Goal: Task Accomplishment & Management: Manage account settings

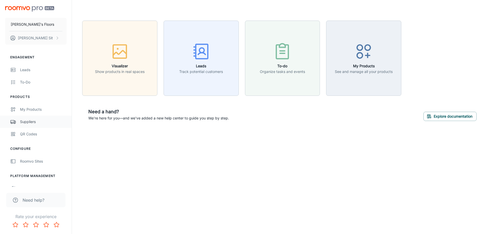
click at [26, 122] on div "Suppliers" at bounding box center [43, 122] width 47 height 6
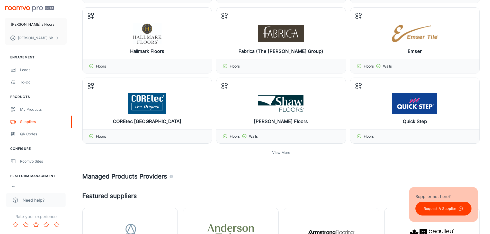
scroll to position [129, 0]
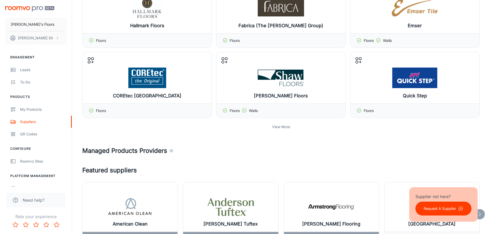
click at [276, 127] on p "View More" at bounding box center [281, 127] width 18 height 6
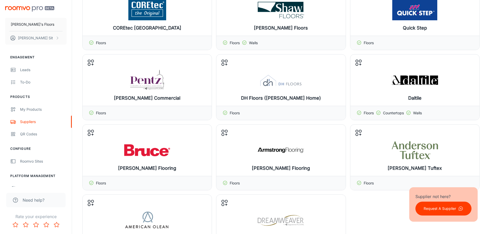
scroll to position [206, 0]
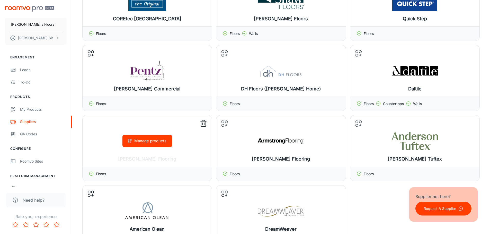
click at [205, 123] on icon at bounding box center [203, 124] width 8 height 8
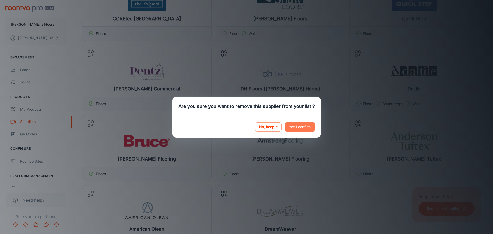
click at [293, 127] on button "Yes I confirm" at bounding box center [300, 126] width 30 height 9
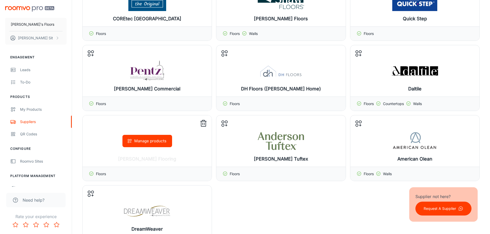
click at [205, 123] on icon at bounding box center [203, 124] width 8 height 8
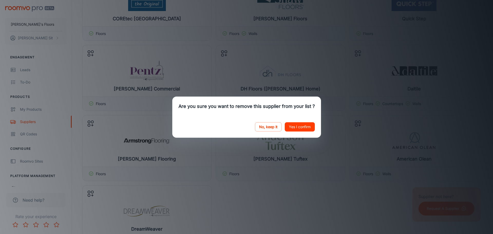
click at [298, 128] on button "Yes I confirm" at bounding box center [300, 126] width 30 height 9
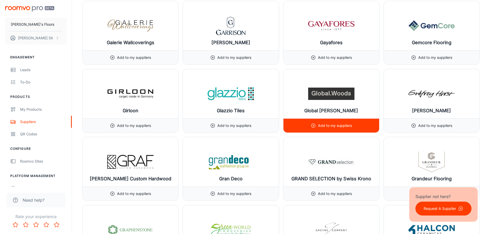
scroll to position [2879, 0]
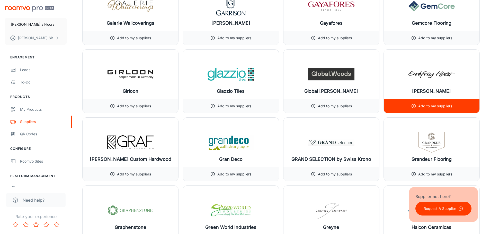
click at [432, 104] on p "Add to my suppliers" at bounding box center [435, 106] width 34 height 6
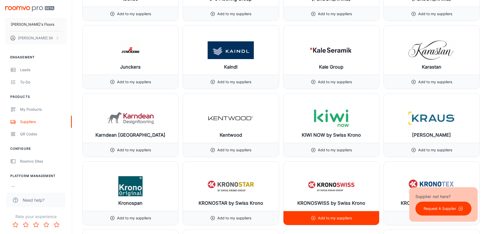
scroll to position [3598, 0]
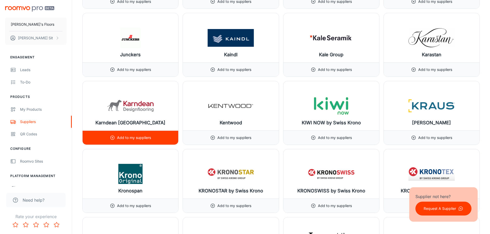
click at [143, 136] on p "Add to my suppliers" at bounding box center [134, 138] width 34 height 6
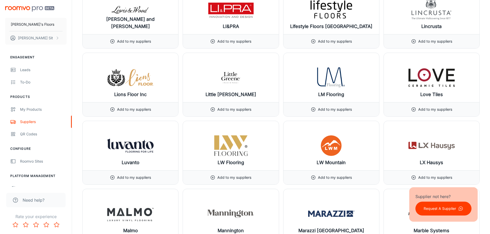
scroll to position [4061, 0]
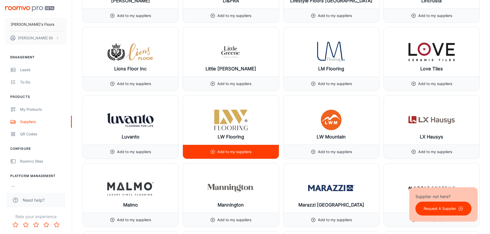
click at [221, 148] on div "Add to my suppliers" at bounding box center [230, 152] width 41 height 14
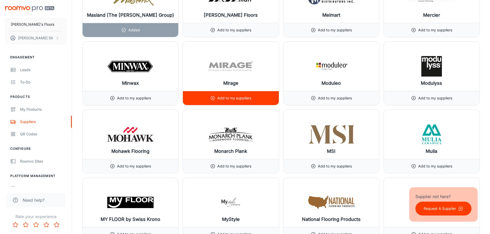
scroll to position [4395, 0]
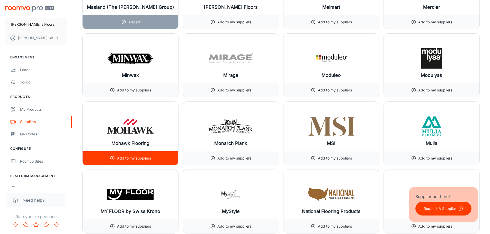
click at [141, 157] on p "Add to my suppliers" at bounding box center [134, 158] width 34 height 6
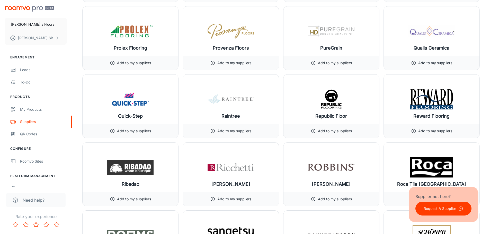
scroll to position [5269, 0]
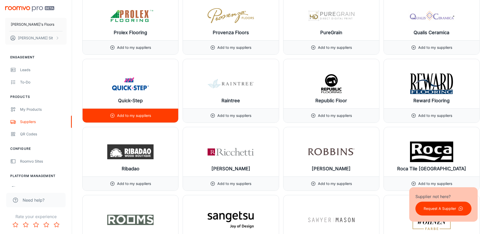
click at [143, 115] on p "Add to my suppliers" at bounding box center [134, 116] width 34 height 6
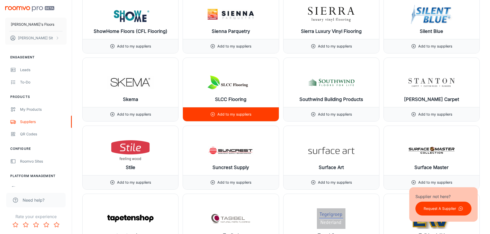
scroll to position [5629, 0]
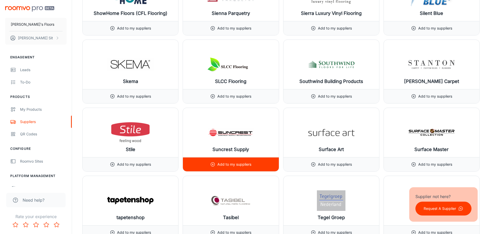
click at [226, 163] on p "Add to my suppliers" at bounding box center [234, 165] width 34 height 6
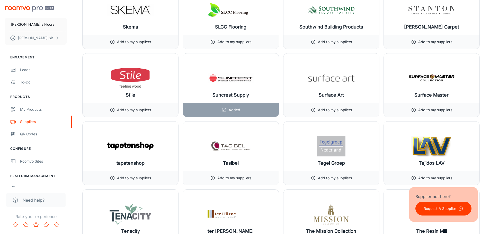
scroll to position [5607, 0]
